Goal: Navigation & Orientation: Find specific page/section

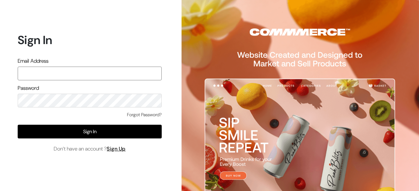
paste input "[PERSON_NAME][EMAIL_ADDRESS][DOMAIN_NAME]"
type input "[PERSON_NAME][EMAIL_ADDRESS][DOMAIN_NAME]"
click at [93, 124] on div "Forgot Password?" at bounding box center [90, 118] width 144 height 13
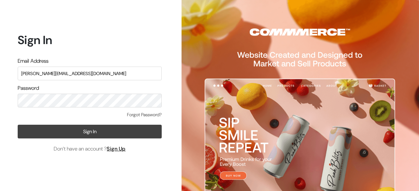
click at [93, 127] on button "Sign In" at bounding box center [90, 132] width 144 height 14
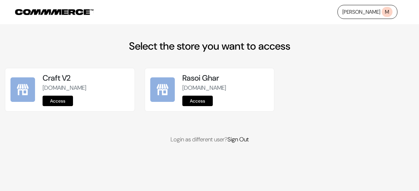
click at [65, 100] on link "Access" at bounding box center [58, 101] width 30 height 10
